Goal: Task Accomplishment & Management: Complete application form

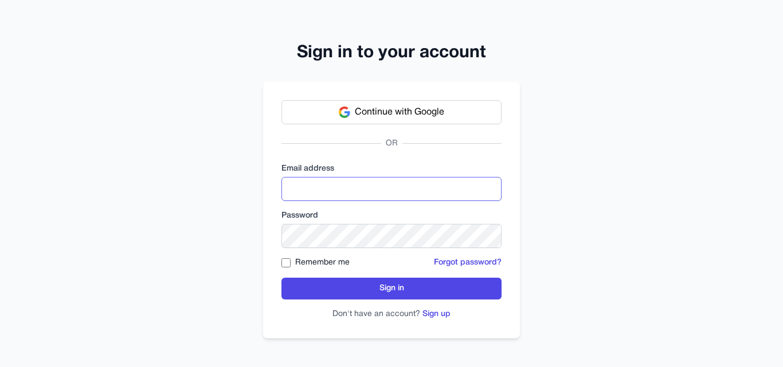
click at [369, 190] on input "email" at bounding box center [391, 189] width 220 height 24
paste input "**********"
type input "**********"
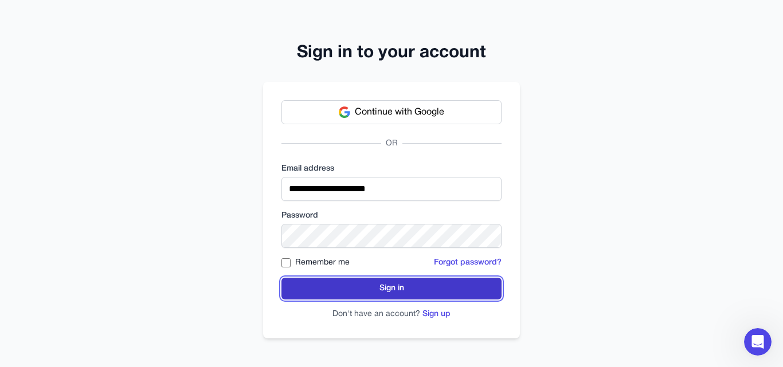
click at [348, 287] on button "Sign in" at bounding box center [391, 289] width 220 height 22
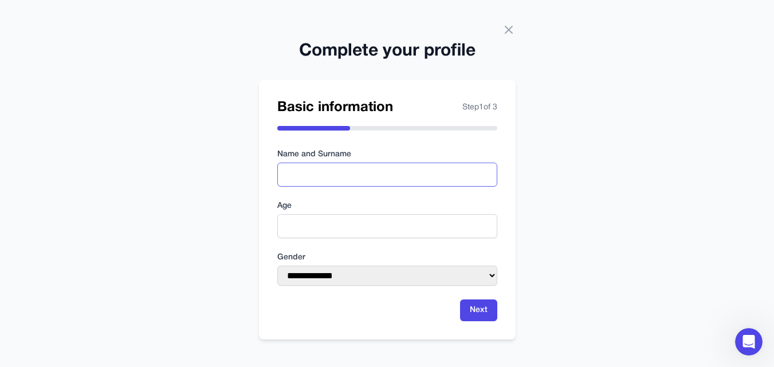
click at [336, 174] on input "text" at bounding box center [387, 175] width 220 height 24
type input "*******"
click at [347, 227] on input "number" at bounding box center [387, 226] width 220 height 24
type input "**"
click at [352, 277] on select "**********" at bounding box center [387, 276] width 220 height 20
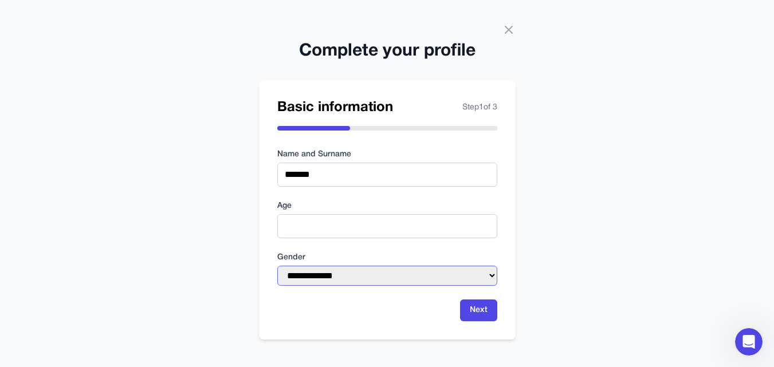
select select "****"
click at [277, 266] on select "**********" at bounding box center [387, 276] width 220 height 20
click at [461, 307] on button "Next" at bounding box center [478, 311] width 37 height 22
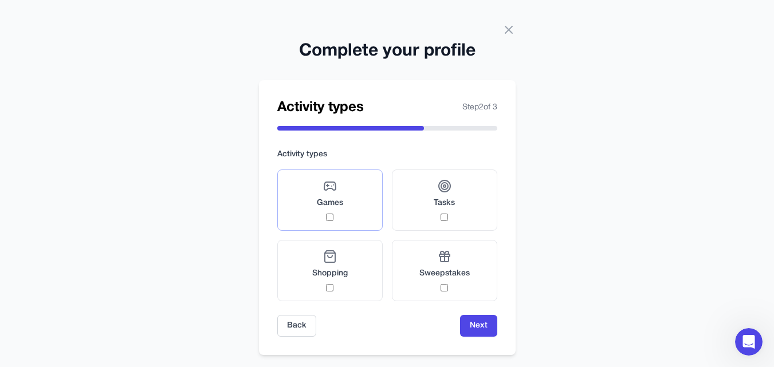
click at [352, 192] on label "Games" at bounding box center [329, 200] width 105 height 61
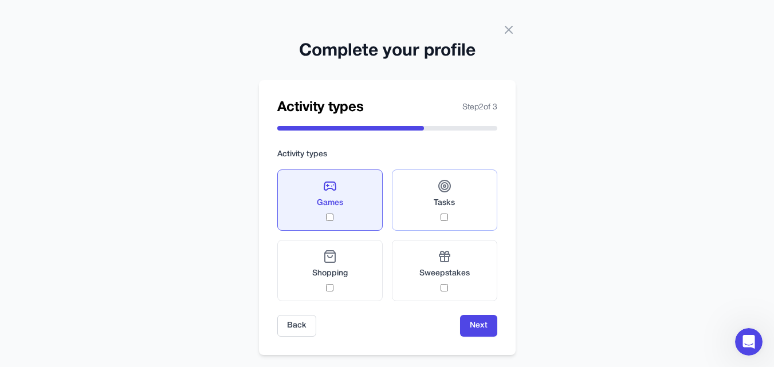
click at [438, 205] on span "Tasks" at bounding box center [444, 203] width 21 height 11
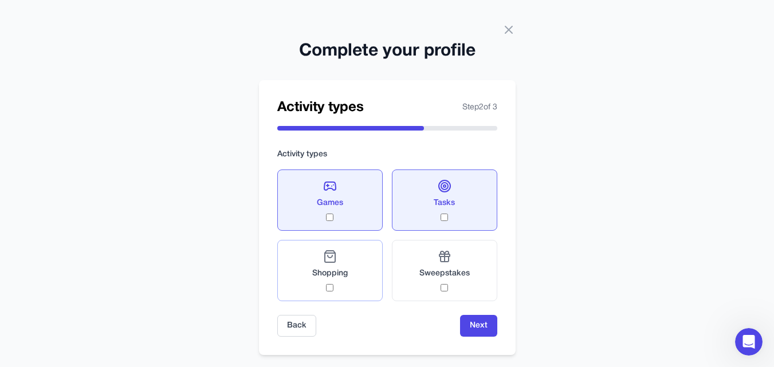
click at [361, 287] on label "Shopping" at bounding box center [329, 270] width 105 height 61
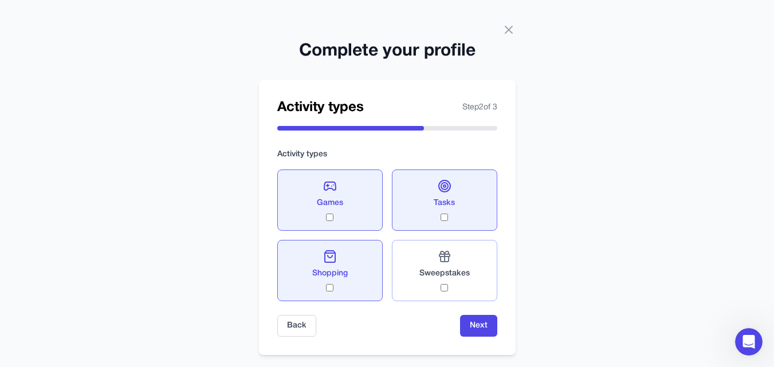
click at [437, 283] on div "Sweepstakes" at bounding box center [445, 271] width 50 height 42
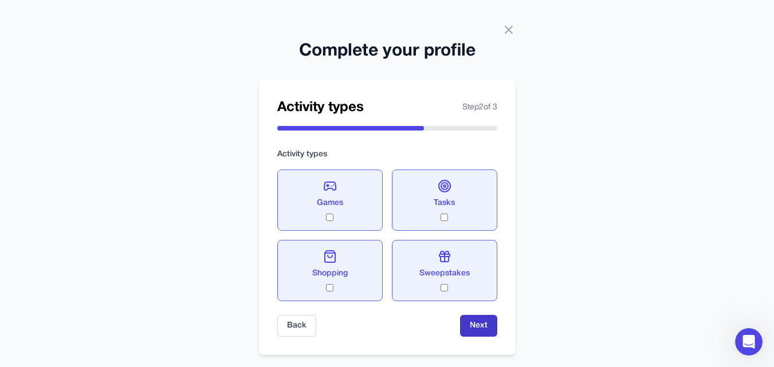
click at [486, 333] on button "Next" at bounding box center [478, 326] width 37 height 22
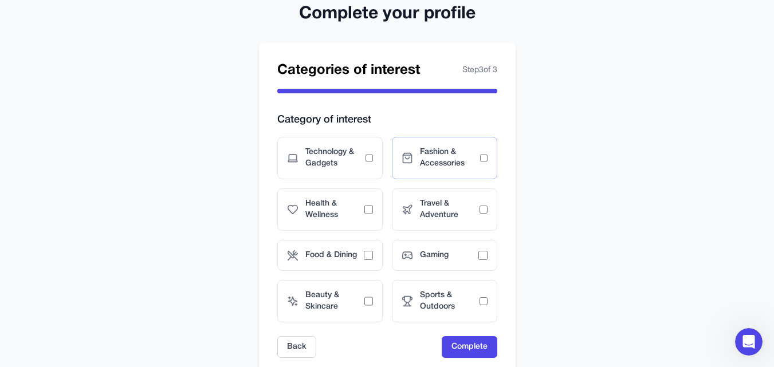
scroll to position [57, 0]
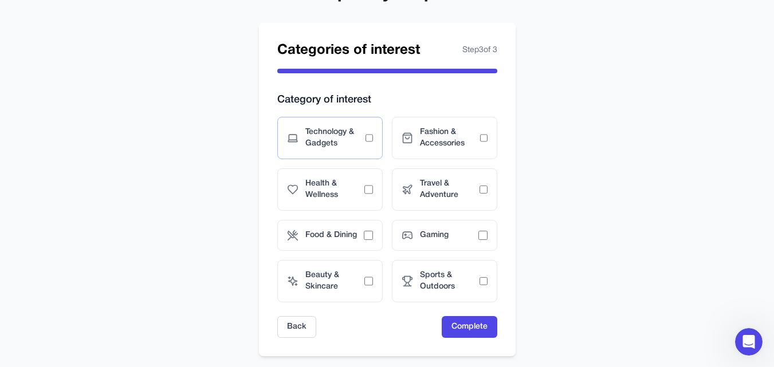
click at [362, 131] on span "Technology & Gadgets" at bounding box center [335, 138] width 60 height 23
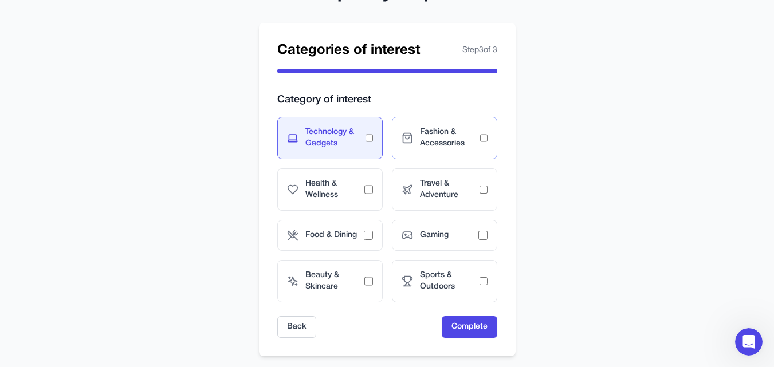
drag, startPoint x: 482, startPoint y: 144, endPoint x: 482, endPoint y: 153, distance: 9.2
click at [482, 149] on div "Fashion & Accessories" at bounding box center [444, 138] width 105 height 42
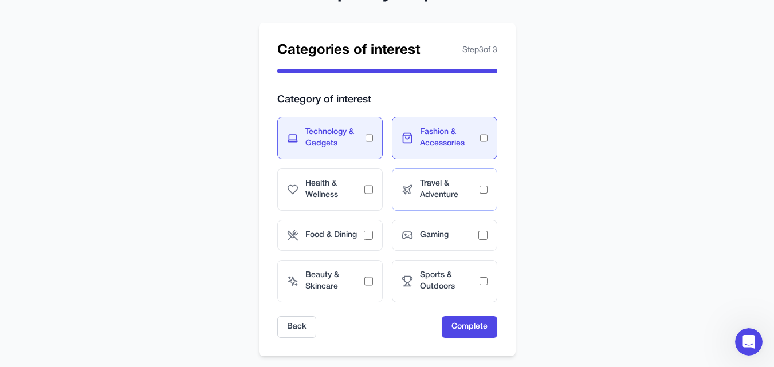
click at [469, 197] on span "Travel & Adventure" at bounding box center [450, 189] width 60 height 23
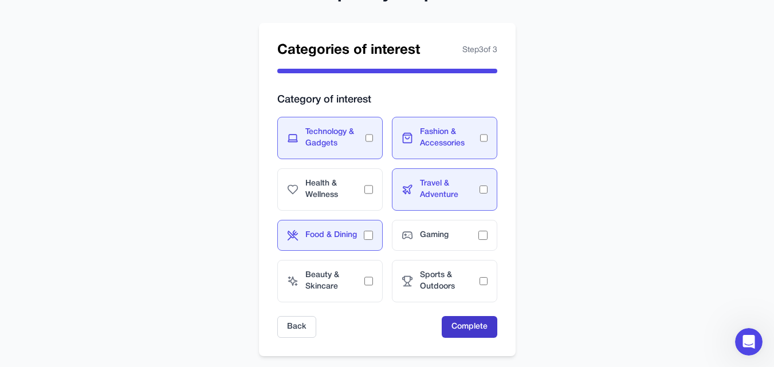
click at [472, 326] on button "Complete" at bounding box center [470, 327] width 56 height 22
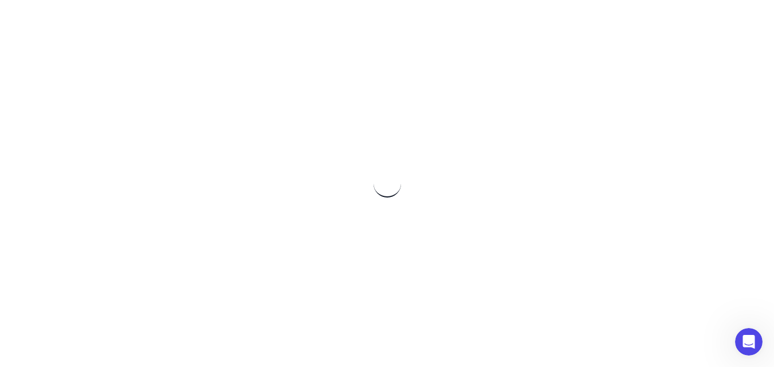
scroll to position [0, 0]
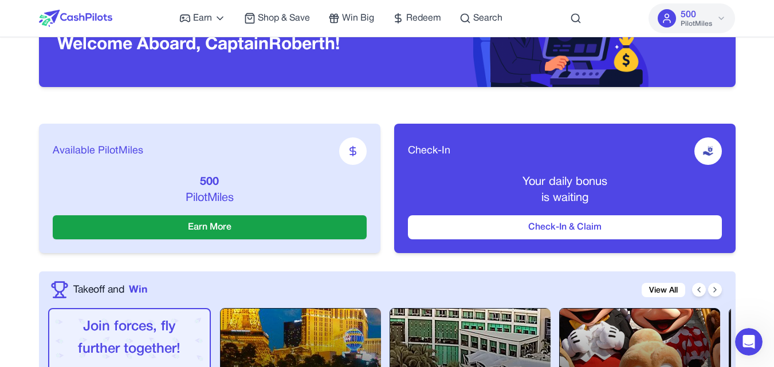
scroll to position [115, 0]
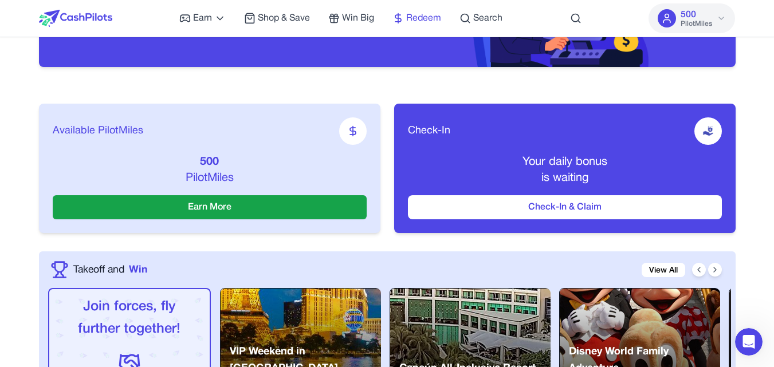
click at [413, 15] on span "Redeem" at bounding box center [423, 18] width 35 height 14
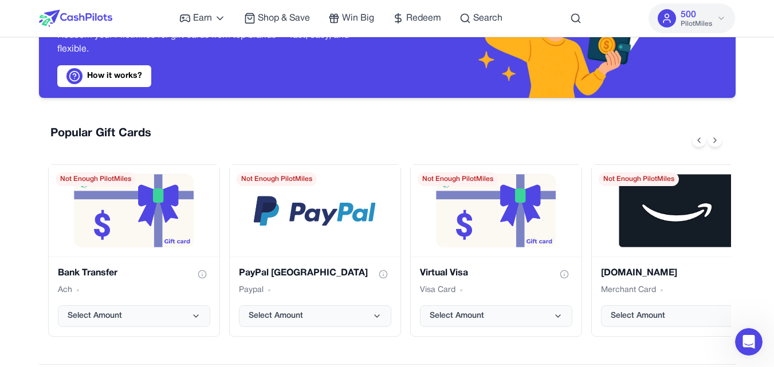
scroll to position [115, 0]
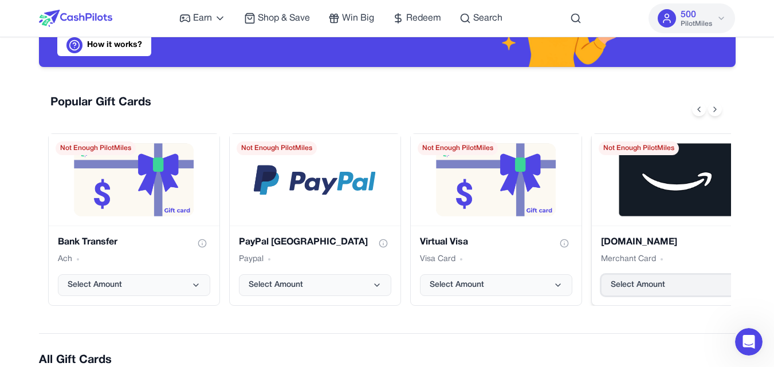
click at [646, 291] on span "Select Amount" at bounding box center [638, 285] width 54 height 11
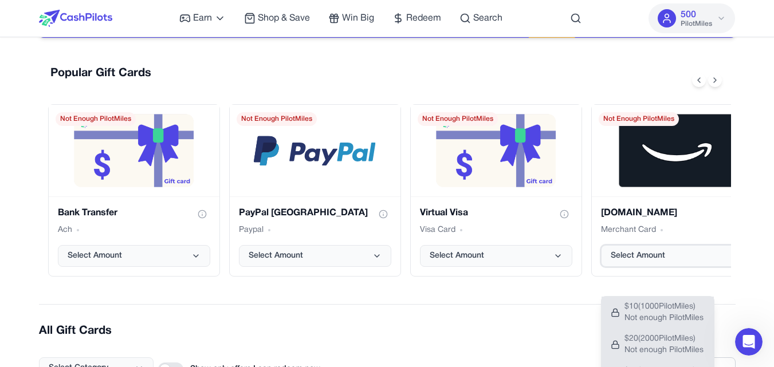
scroll to position [172, 0]
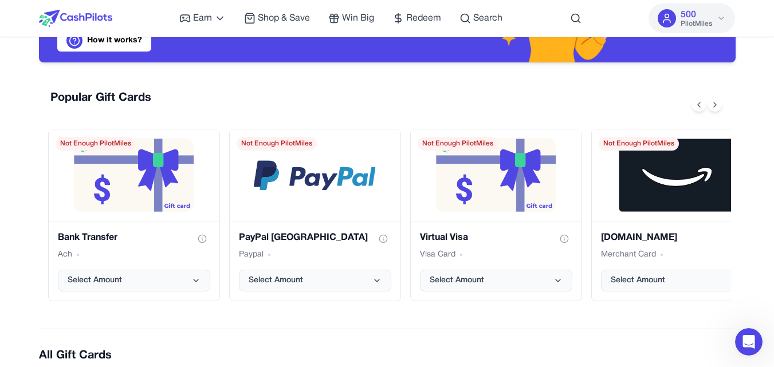
scroll to position [0, 0]
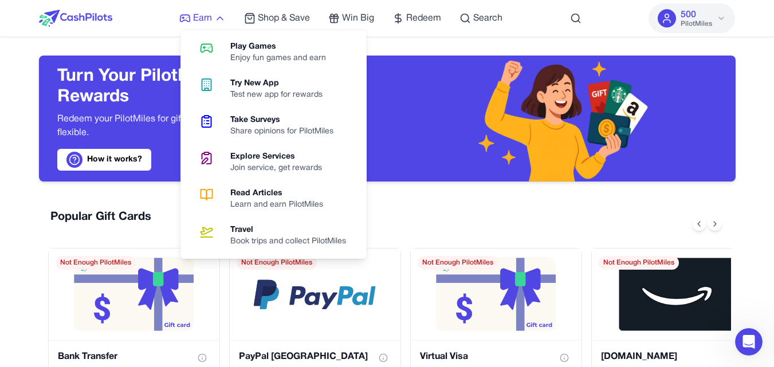
click at [223, 19] on icon at bounding box center [220, 18] width 6 height 3
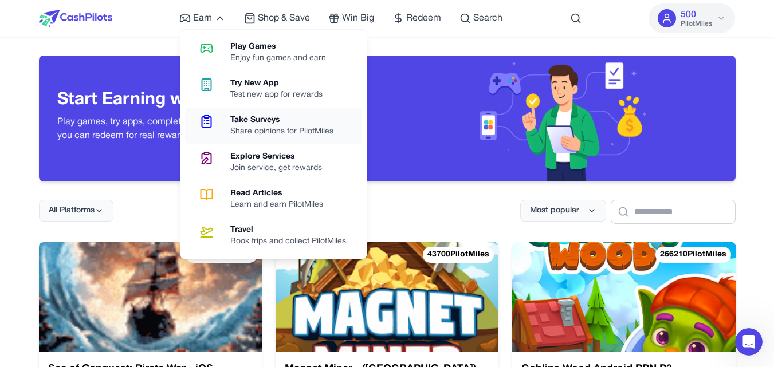
click at [271, 128] on div "Share opinions for PilotMiles" at bounding box center [286, 131] width 112 height 11
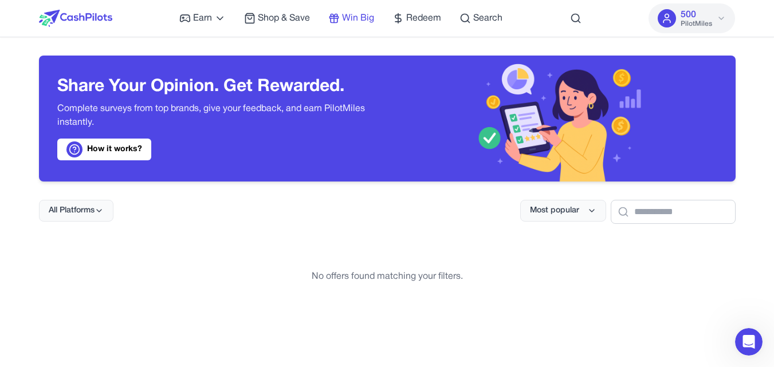
click at [340, 16] on icon at bounding box center [333, 18] width 11 height 11
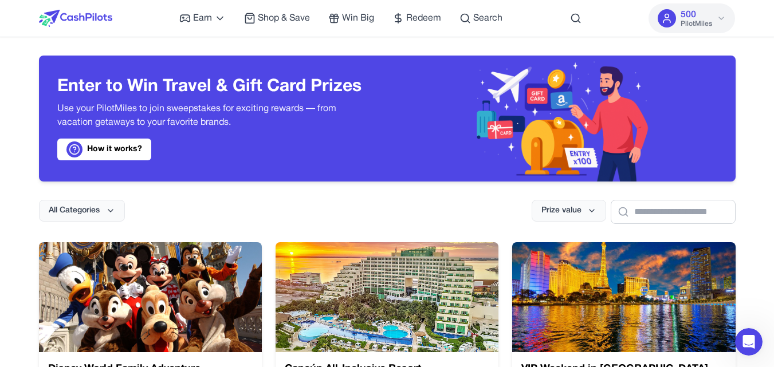
click at [119, 155] on link "How it works?" at bounding box center [104, 150] width 94 height 22
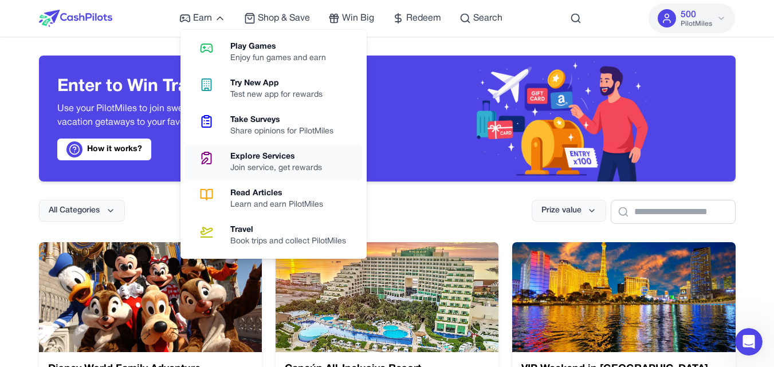
click at [276, 166] on div "Join service, get rewards" at bounding box center [280, 168] width 101 height 11
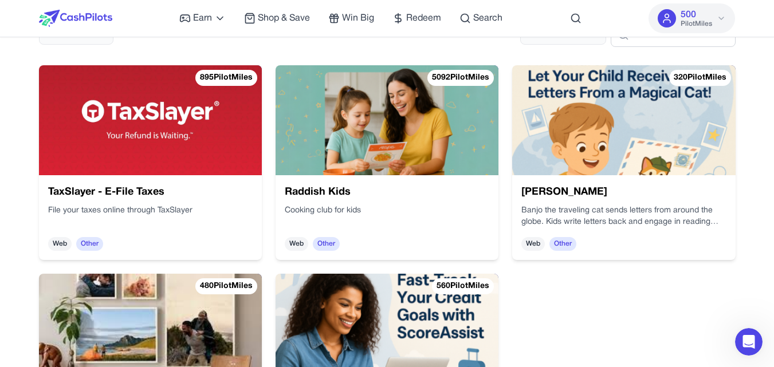
scroll to position [172, 0]
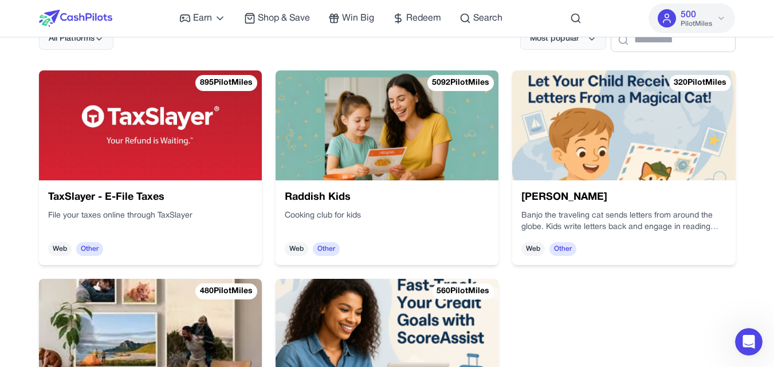
click at [534, 253] on span "Web" at bounding box center [533, 249] width 23 height 14
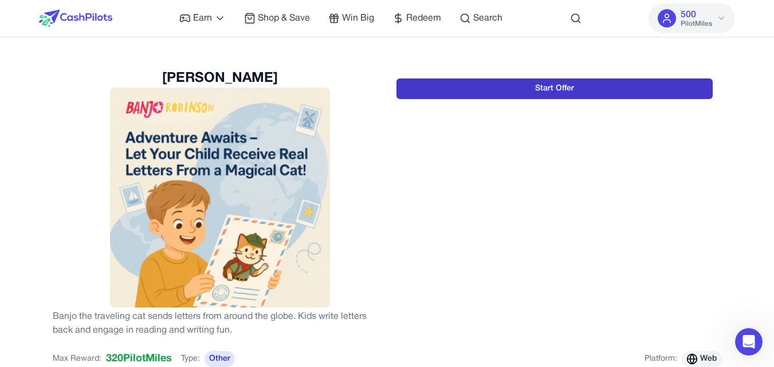
click at [514, 95] on button "Start Offer" at bounding box center [555, 89] width 316 height 21
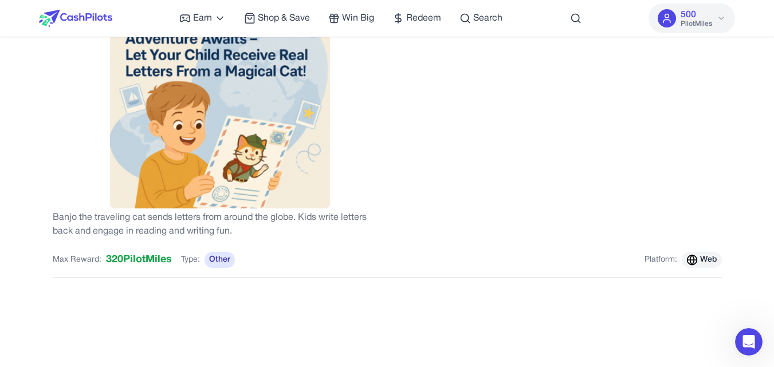
scroll to position [115, 0]
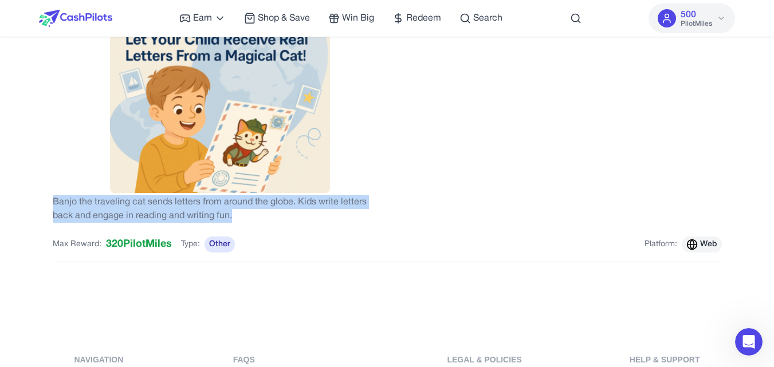
drag, startPoint x: 232, startPoint y: 216, endPoint x: 74, endPoint y: 198, distance: 158.6
click at [53, 206] on p "Banjo the traveling cat sends letters from around the globe. Kids write letters…" at bounding box center [220, 209] width 335 height 28
copy p "Banjo the traveling cat sends letters from around the globe. Kids write letters…"
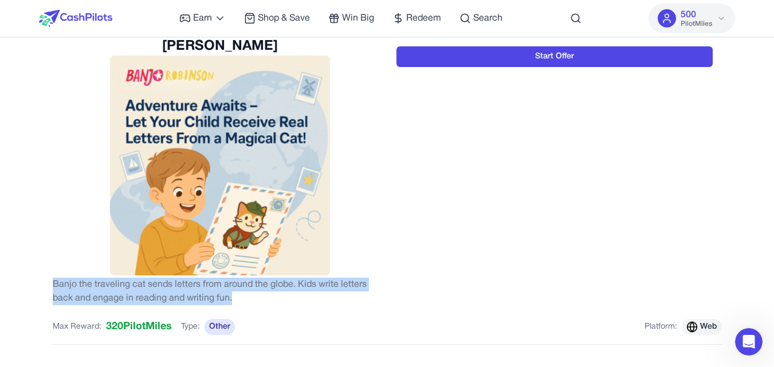
scroll to position [0, 0]
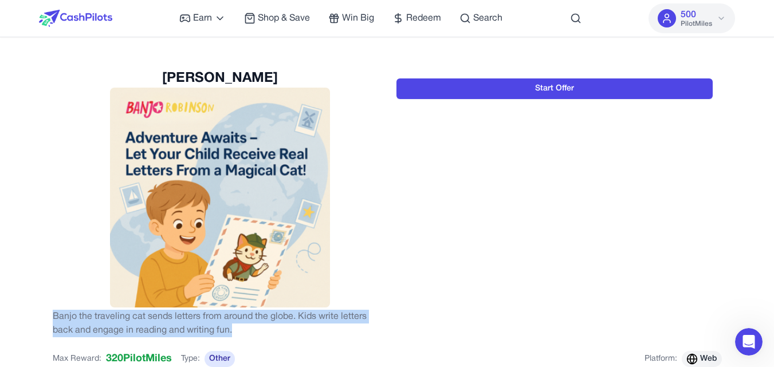
click at [724, 17] on icon at bounding box center [721, 18] width 9 height 9
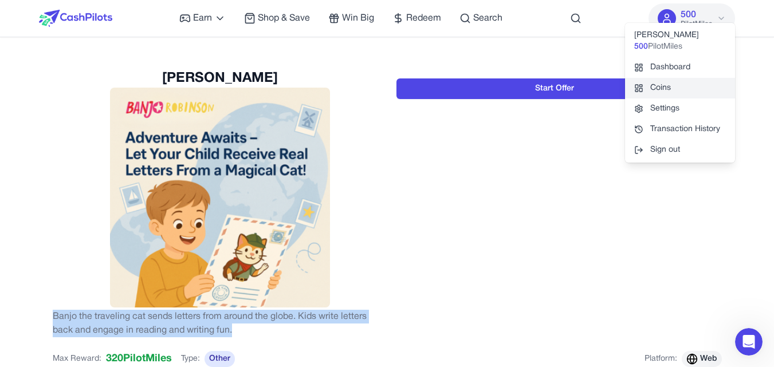
click at [673, 85] on link "Coins" at bounding box center [680, 88] width 110 height 21
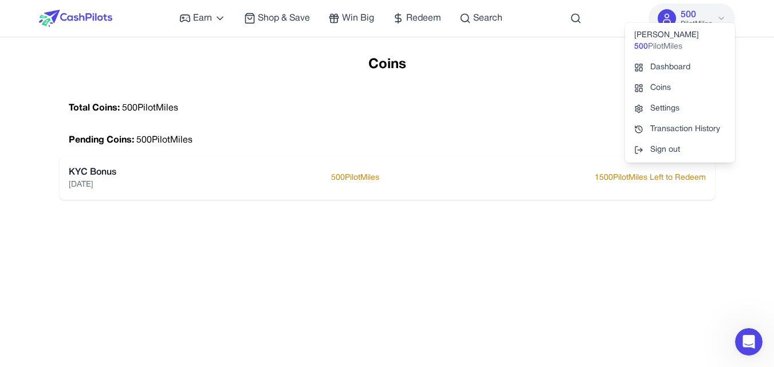
click at [506, 252] on div "Coins Total Coins: 500 PilotMiles Pending Coins: 500 PilotMiles KYC Bonus [DATE…" at bounding box center [387, 239] width 676 height 367
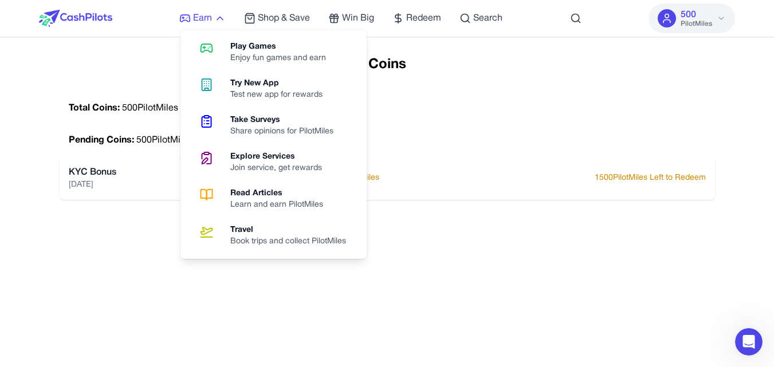
click at [219, 15] on icon at bounding box center [219, 18] width 11 height 11
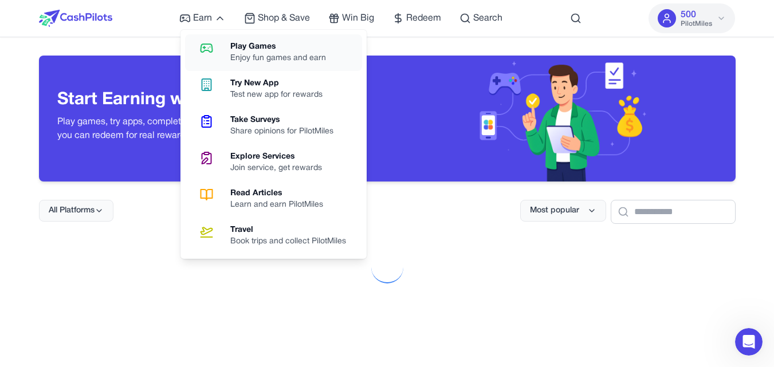
click at [268, 58] on div "Enjoy fun games and earn" at bounding box center [282, 58] width 105 height 11
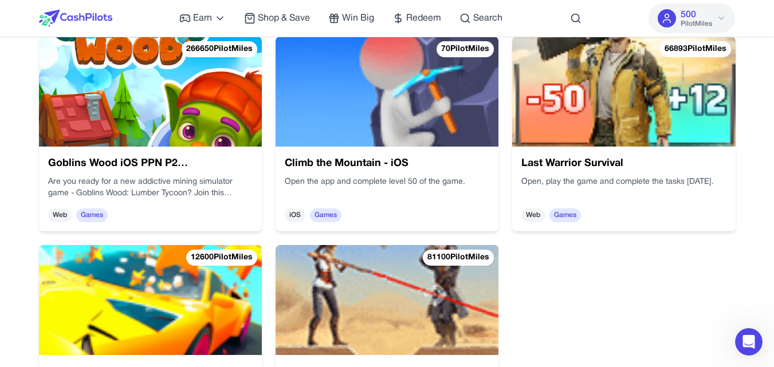
scroll to position [2292, 0]
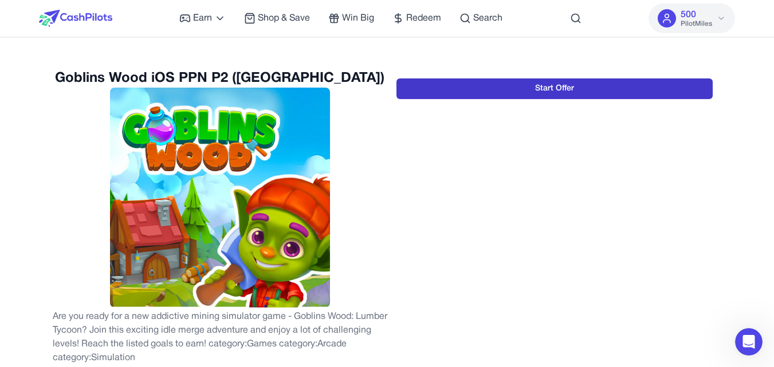
click at [528, 87] on button "Start Offer" at bounding box center [555, 89] width 316 height 21
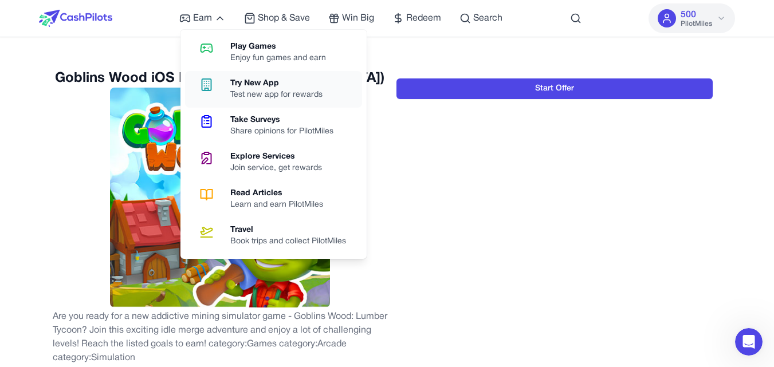
click at [254, 92] on div "Test new app for rewards" at bounding box center [280, 94] width 101 height 11
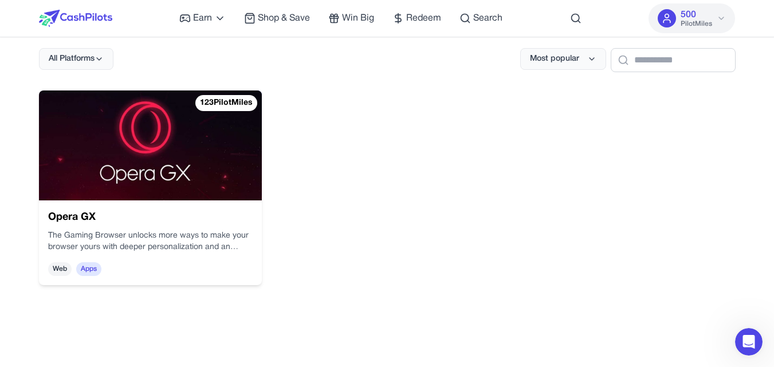
scroll to position [172, 0]
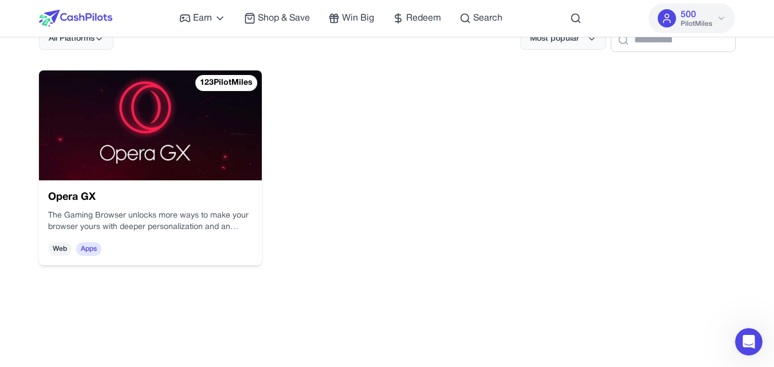
click at [66, 250] on span "Web" at bounding box center [59, 249] width 23 height 14
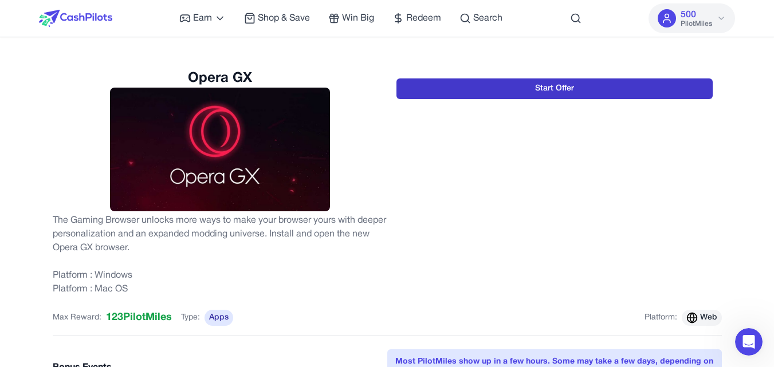
click at [539, 83] on button "Start Offer" at bounding box center [555, 89] width 316 height 21
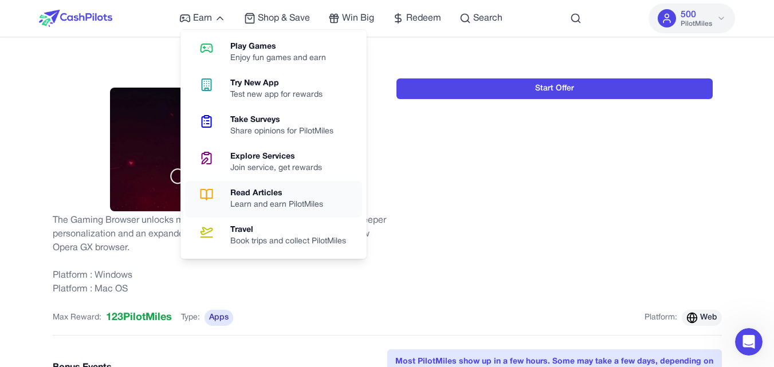
click at [268, 199] on div "Learn and earn PilotMiles" at bounding box center [281, 204] width 102 height 11
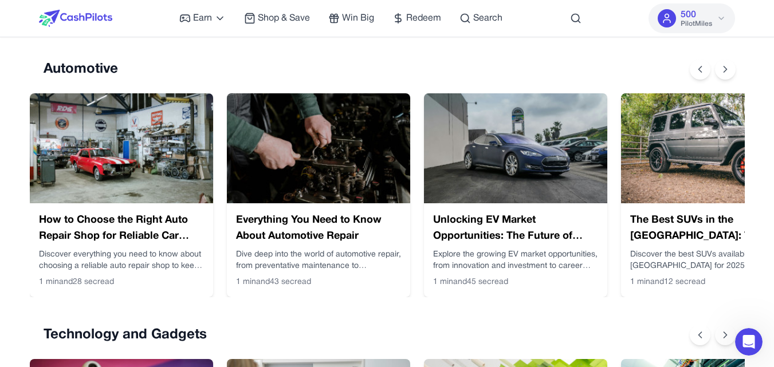
scroll to position [172, 0]
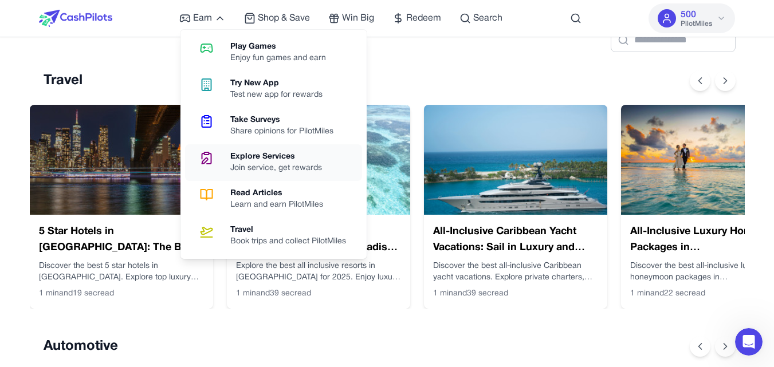
click at [240, 170] on div "Join service, get rewards" at bounding box center [280, 168] width 101 height 11
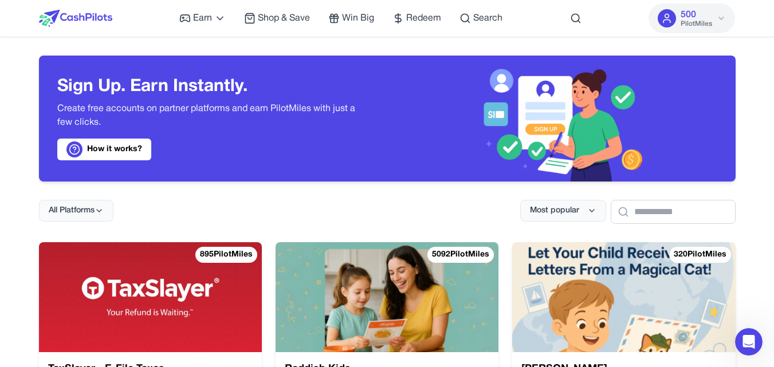
click at [26, 231] on div "Sign Up. Earn Instantly. Create free accounts on partner platforms and earn Pil…" at bounding box center [388, 350] width 734 height 627
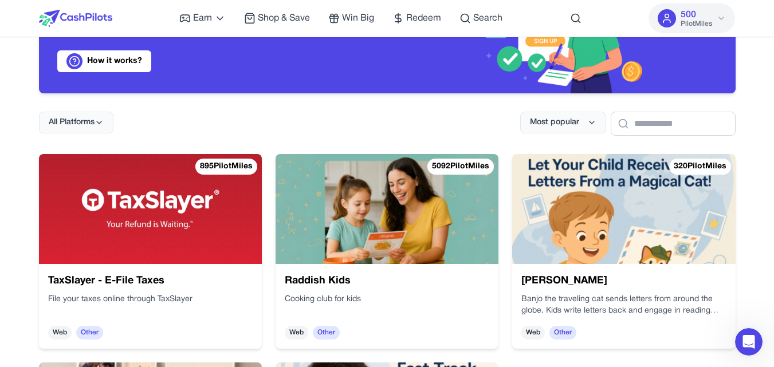
scroll to position [115, 0]
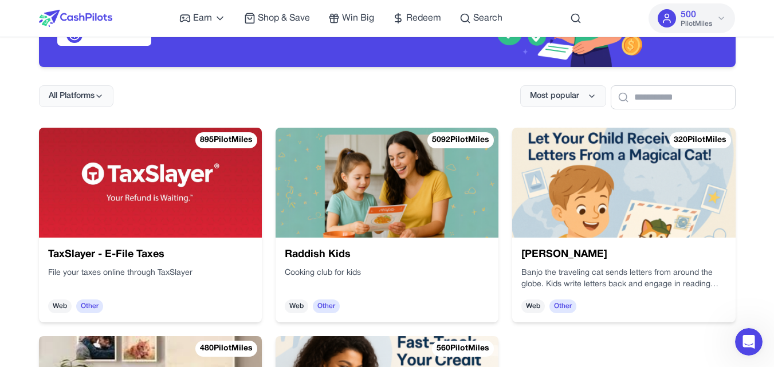
click at [66, 307] on span "Web" at bounding box center [59, 307] width 23 height 14
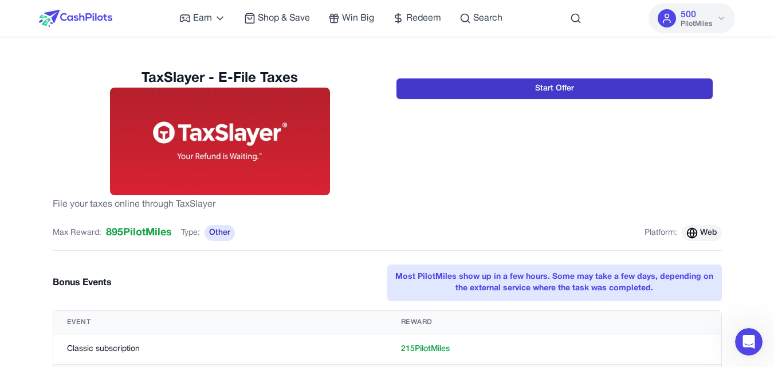
click at [479, 92] on button "Start Offer" at bounding box center [555, 89] width 316 height 21
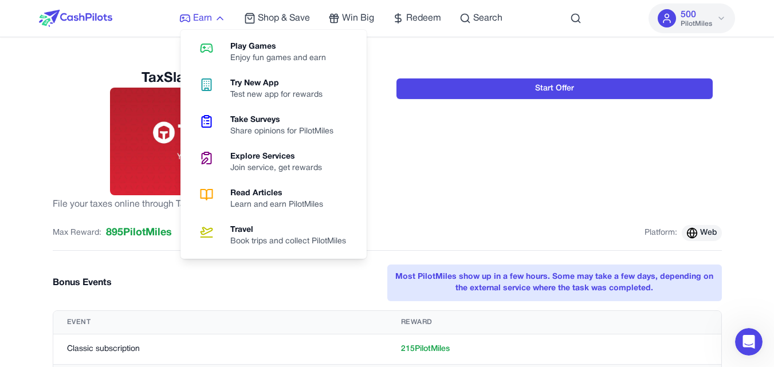
click at [225, 20] on icon at bounding box center [219, 18] width 11 height 11
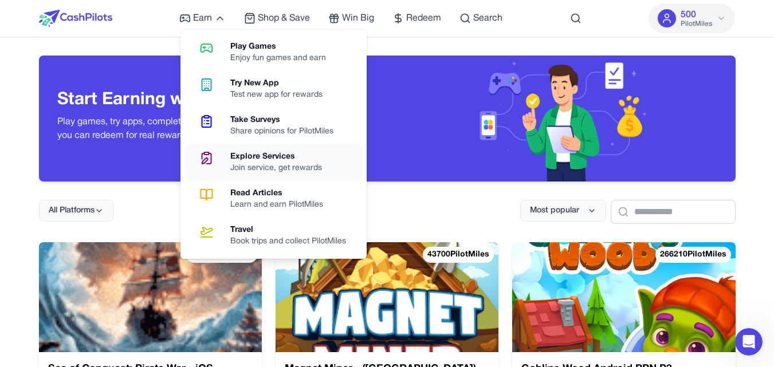
click at [265, 164] on div "Join service, get rewards" at bounding box center [280, 168] width 101 height 11
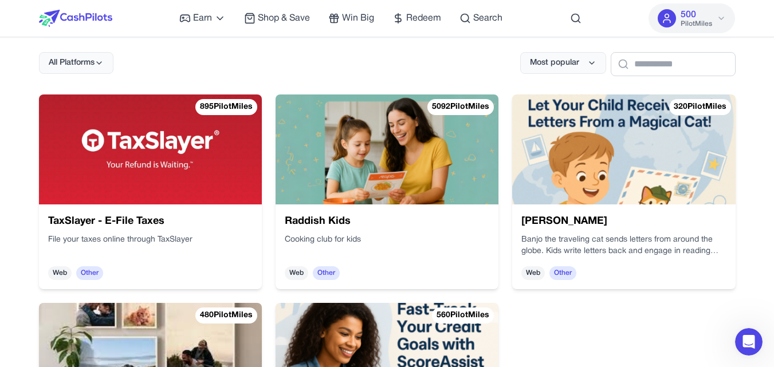
scroll to position [172, 0]
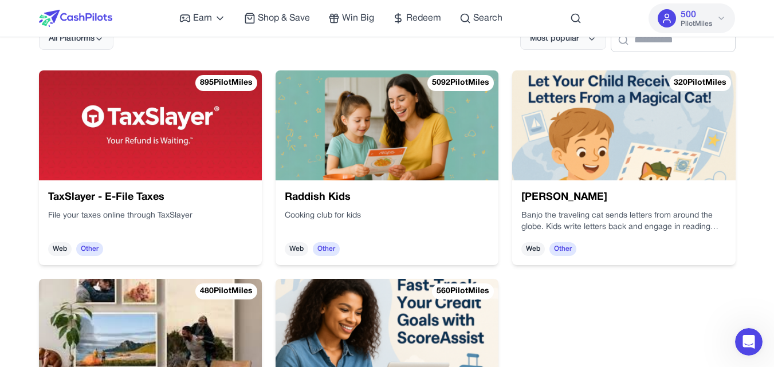
click at [89, 253] on span "Other" at bounding box center [89, 249] width 27 height 14
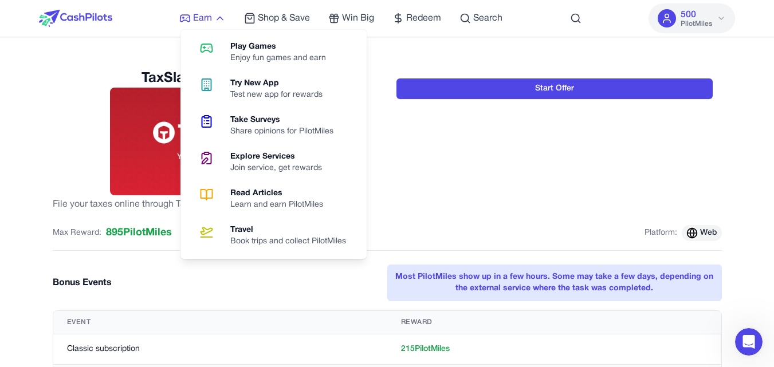
click at [182, 15] on icon at bounding box center [186, 18] width 10 height 7
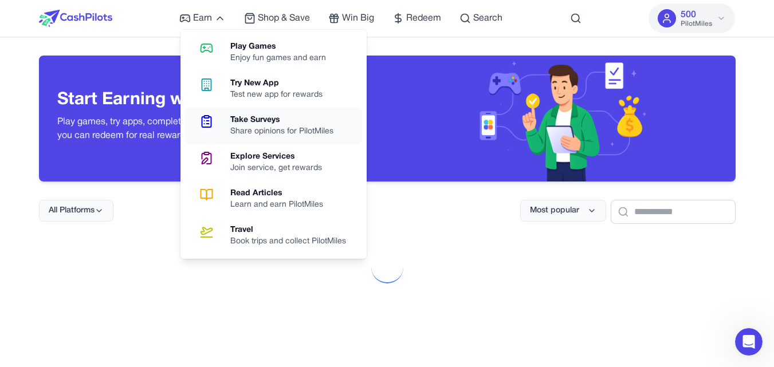
click at [262, 129] on div "Share opinions for PilotMiles" at bounding box center [286, 131] width 112 height 11
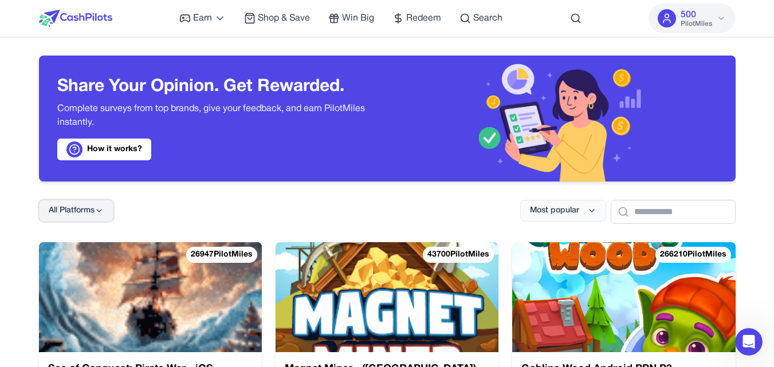
click at [105, 213] on button "All Platforms" at bounding box center [76, 211] width 75 height 22
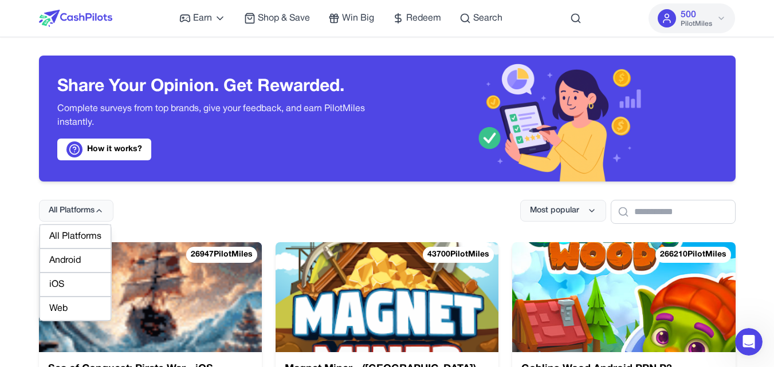
click at [77, 302] on div "Web" at bounding box center [76, 309] width 72 height 24
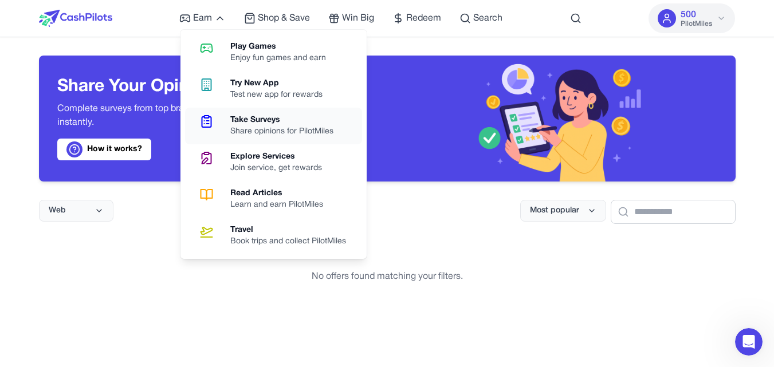
click at [238, 134] on div "Share opinions for PilotMiles" at bounding box center [286, 131] width 112 height 11
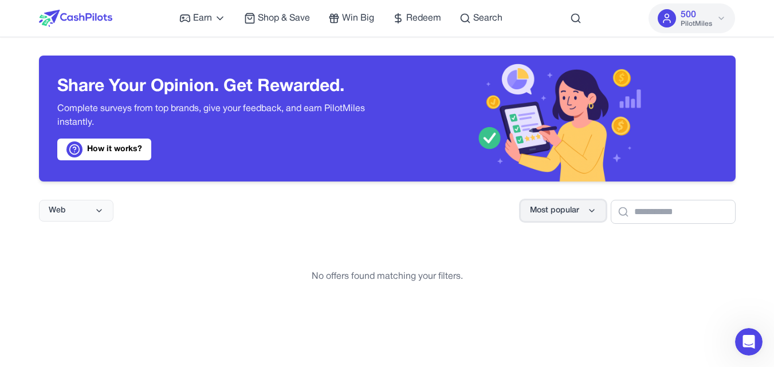
click at [587, 211] on icon at bounding box center [591, 210] width 9 height 9
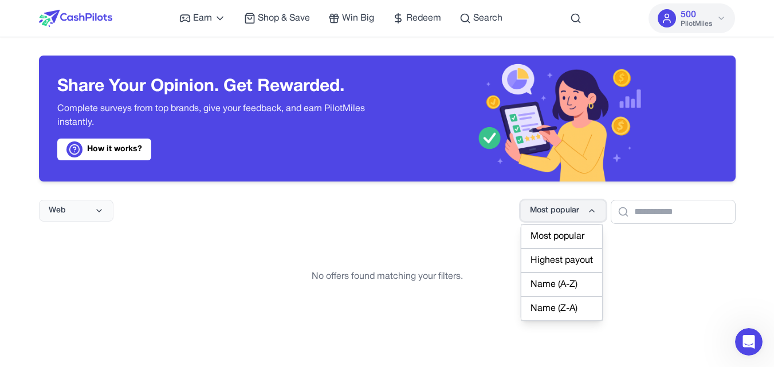
click at [587, 211] on icon at bounding box center [591, 210] width 9 height 9
